Goal: Check status

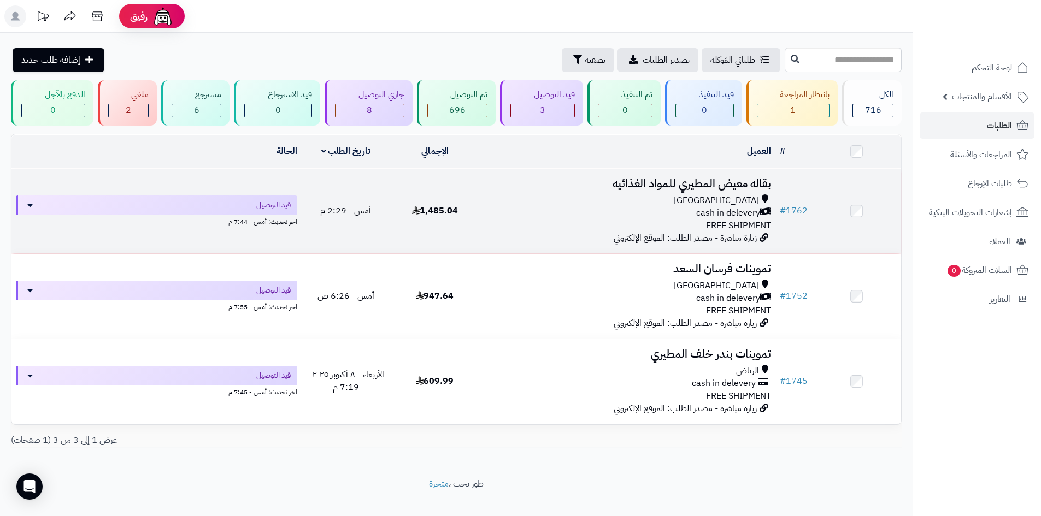
click at [325, 213] on span "أمس - 2:29 م" at bounding box center [345, 210] width 51 height 13
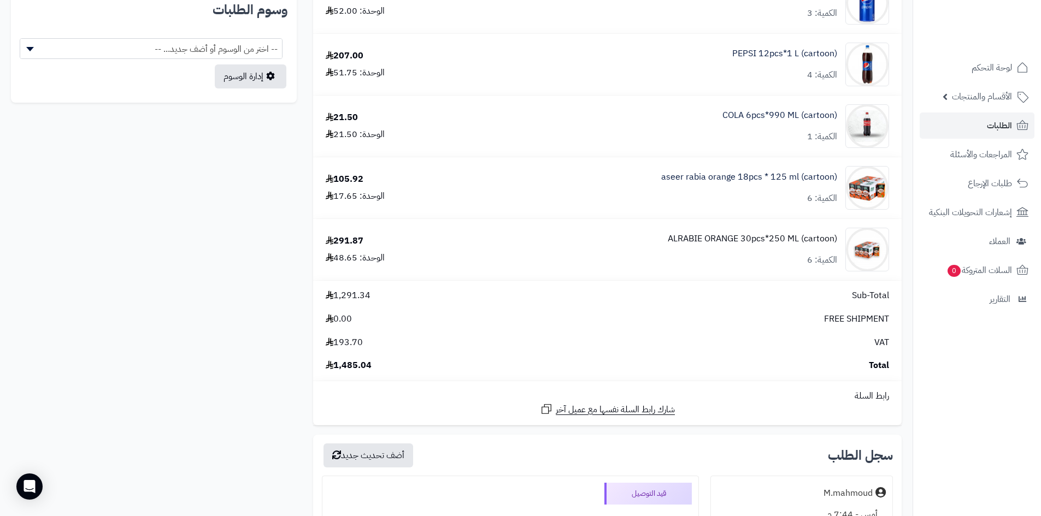
scroll to position [655, 0]
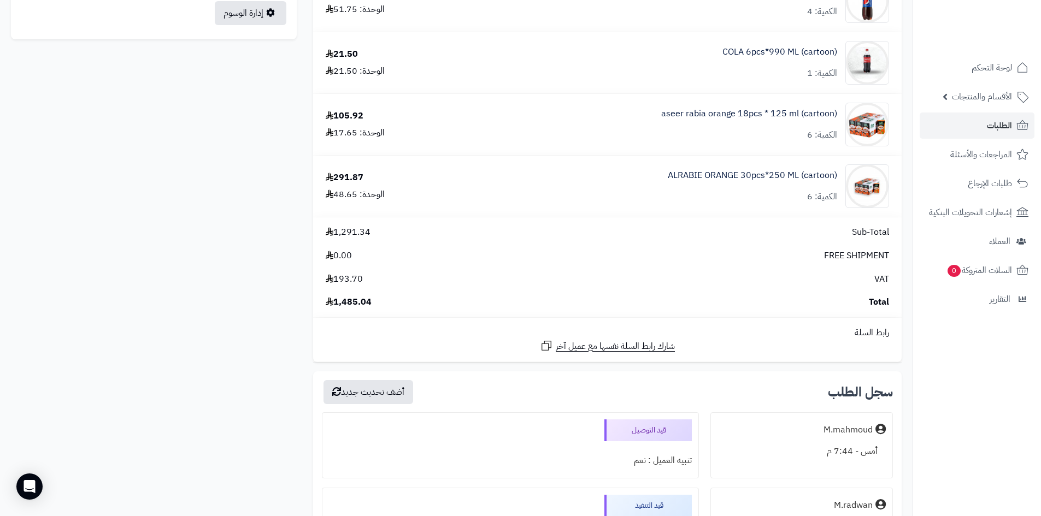
drag, startPoint x: 212, startPoint y: 94, endPoint x: 505, endPoint y: 4, distance: 306.9
click at [214, 94] on div "CODERED SMALL 30pcs *185 ML (cartoon) الكمية: 1 90.51 الوحدة: 90.51 7up Lemon 2…" at bounding box center [456, 83] width 907 height 1214
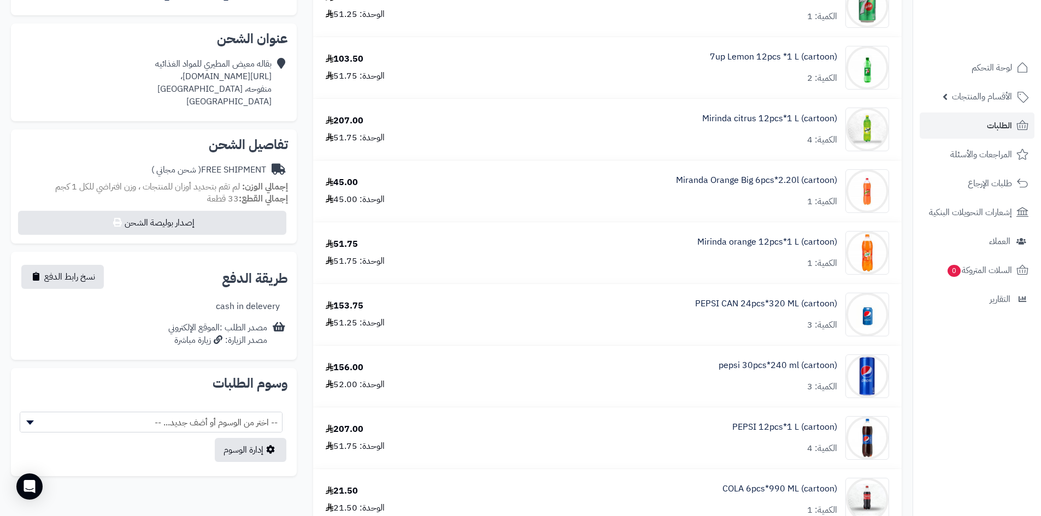
scroll to position [0, 0]
